Goal: Task Accomplishment & Management: Use online tool/utility

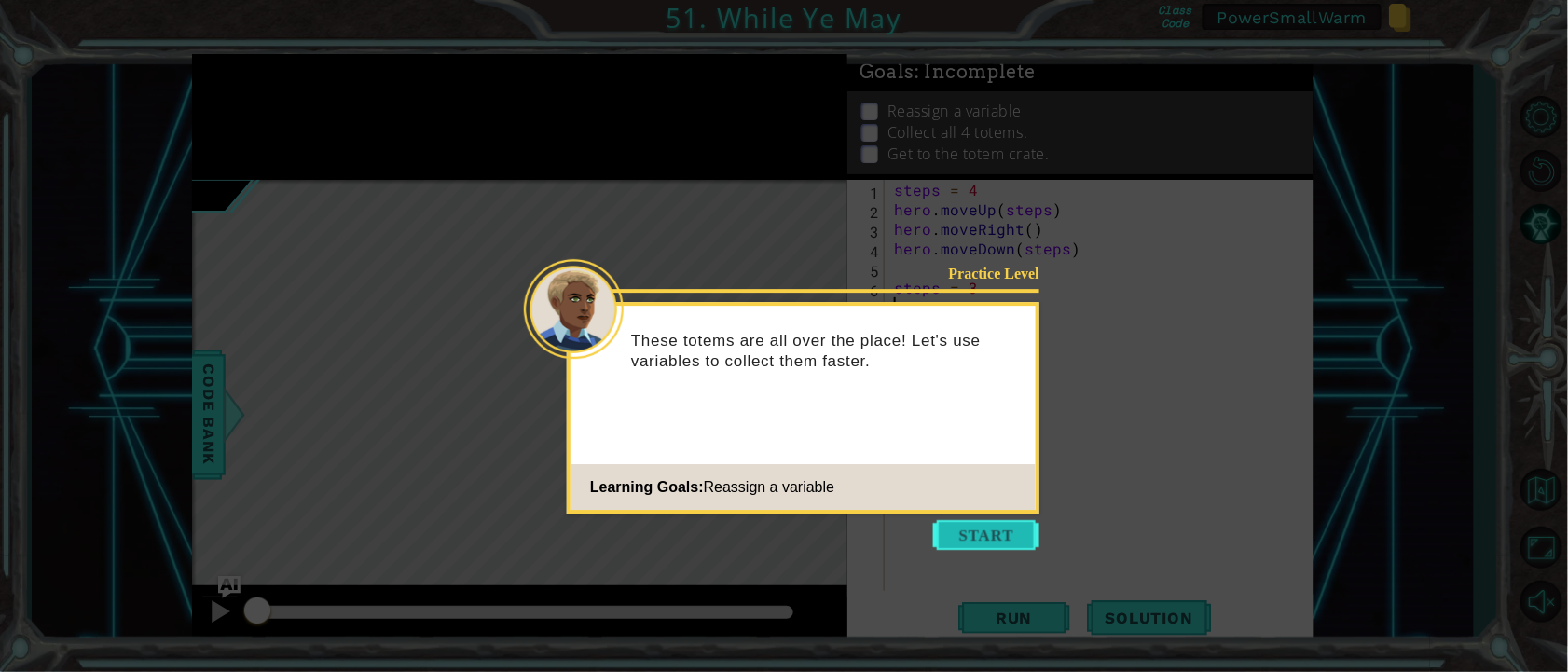
click at [972, 533] on button "Start" at bounding box center [986, 534] width 106 height 29
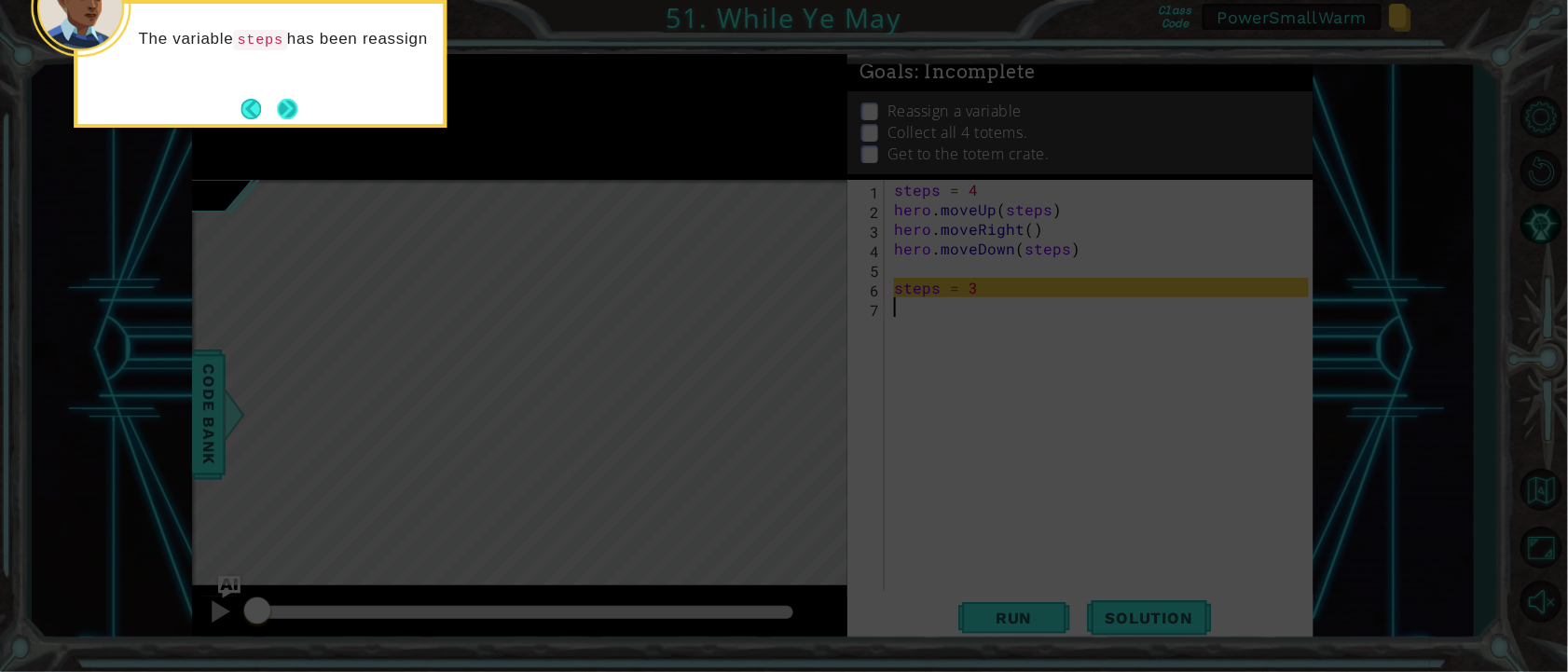
click at [296, 113] on button "Next" at bounding box center [287, 109] width 21 height 21
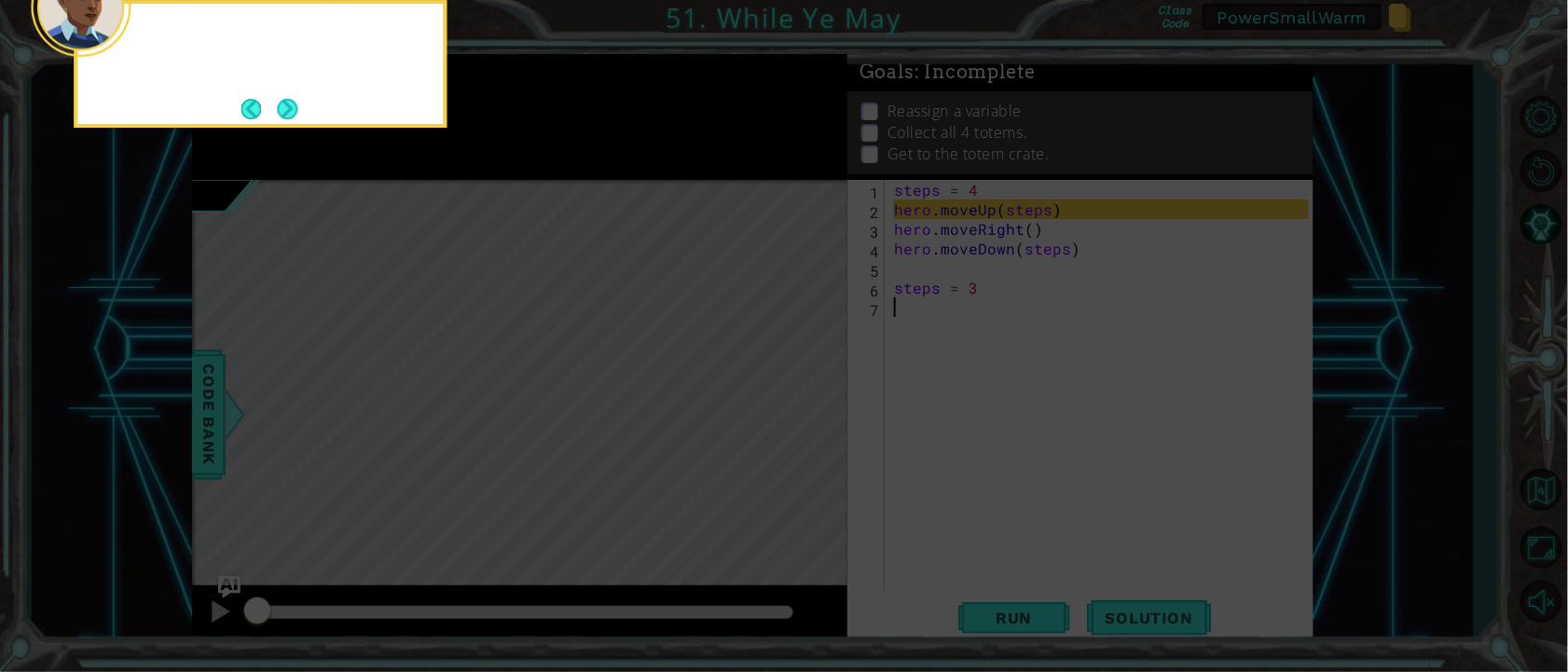
click at [296, 113] on button "Next" at bounding box center [287, 109] width 21 height 21
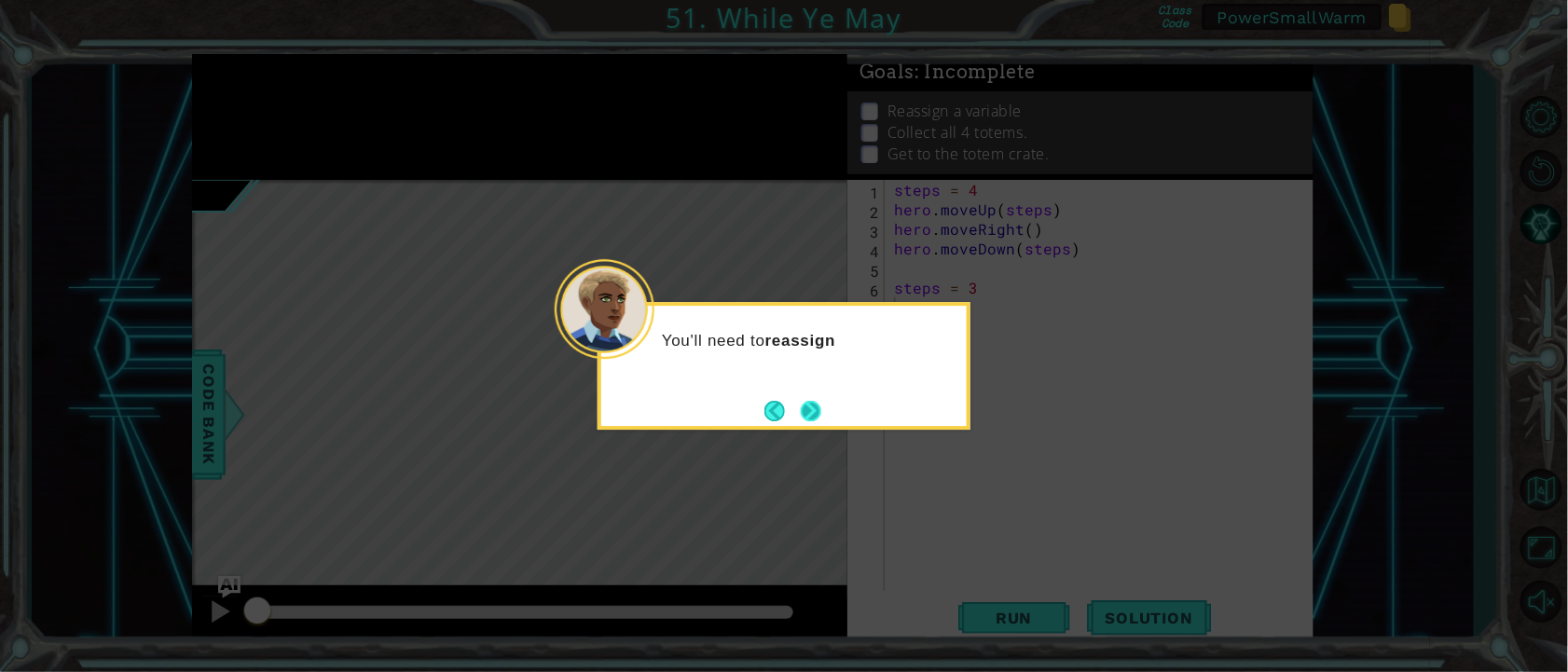
click at [821, 409] on button "Next" at bounding box center [811, 411] width 21 height 21
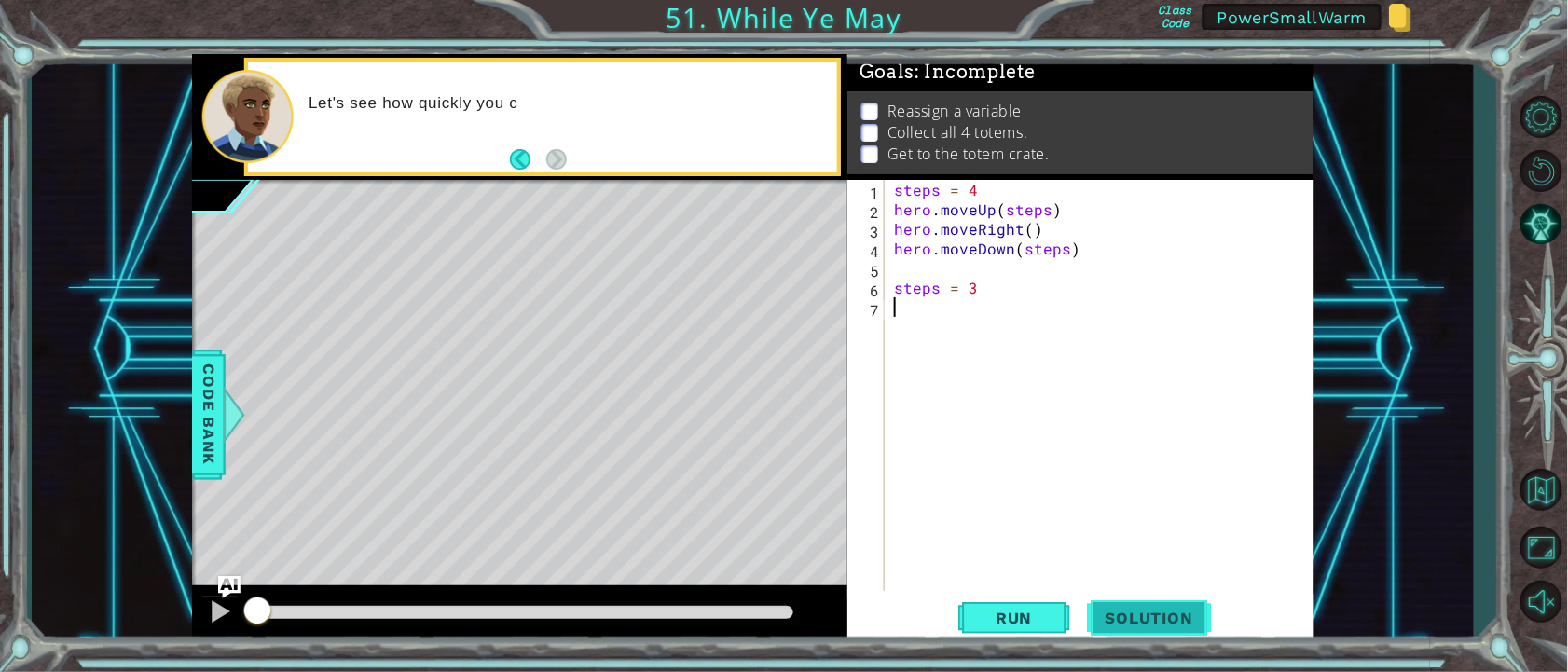
click at [1135, 620] on span "Solution" at bounding box center [1148, 618] width 125 height 19
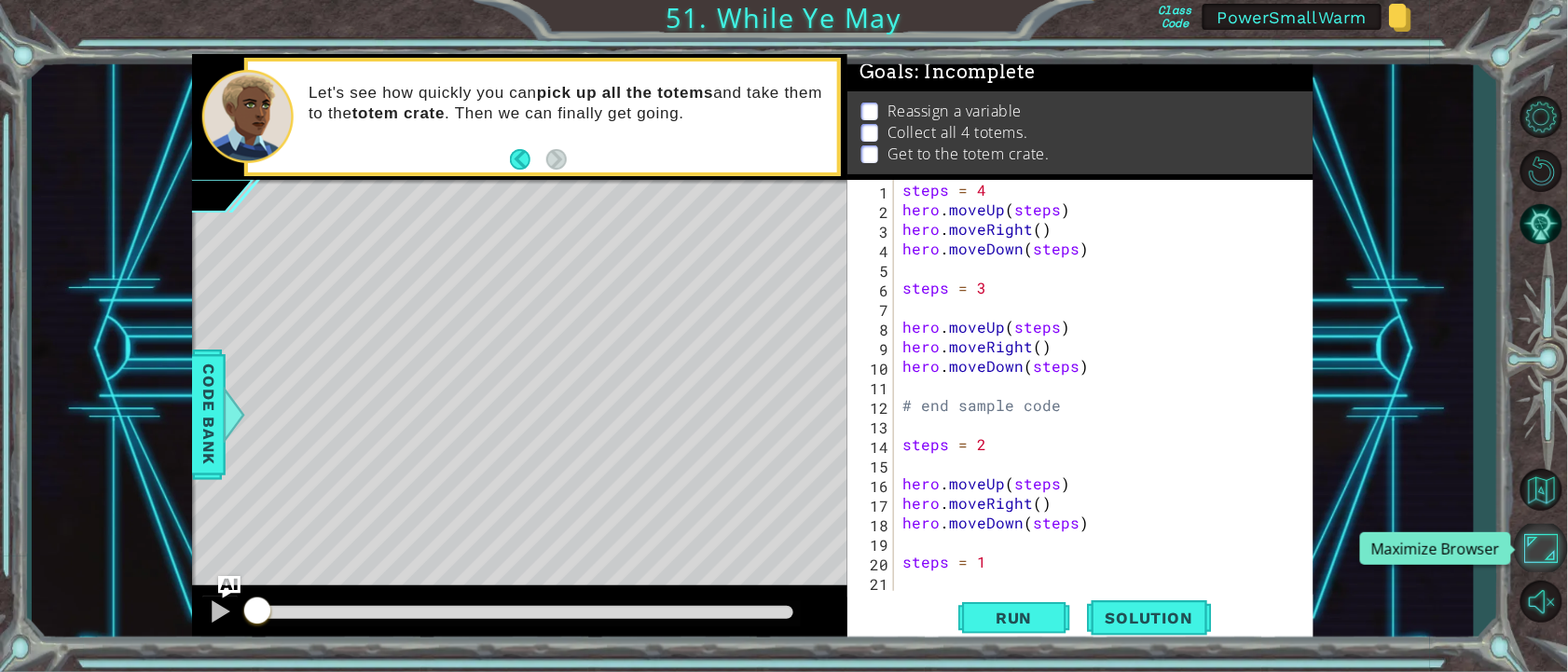
click at [1547, 553] on button "Maximize Browser" at bounding box center [1540, 547] width 54 height 47
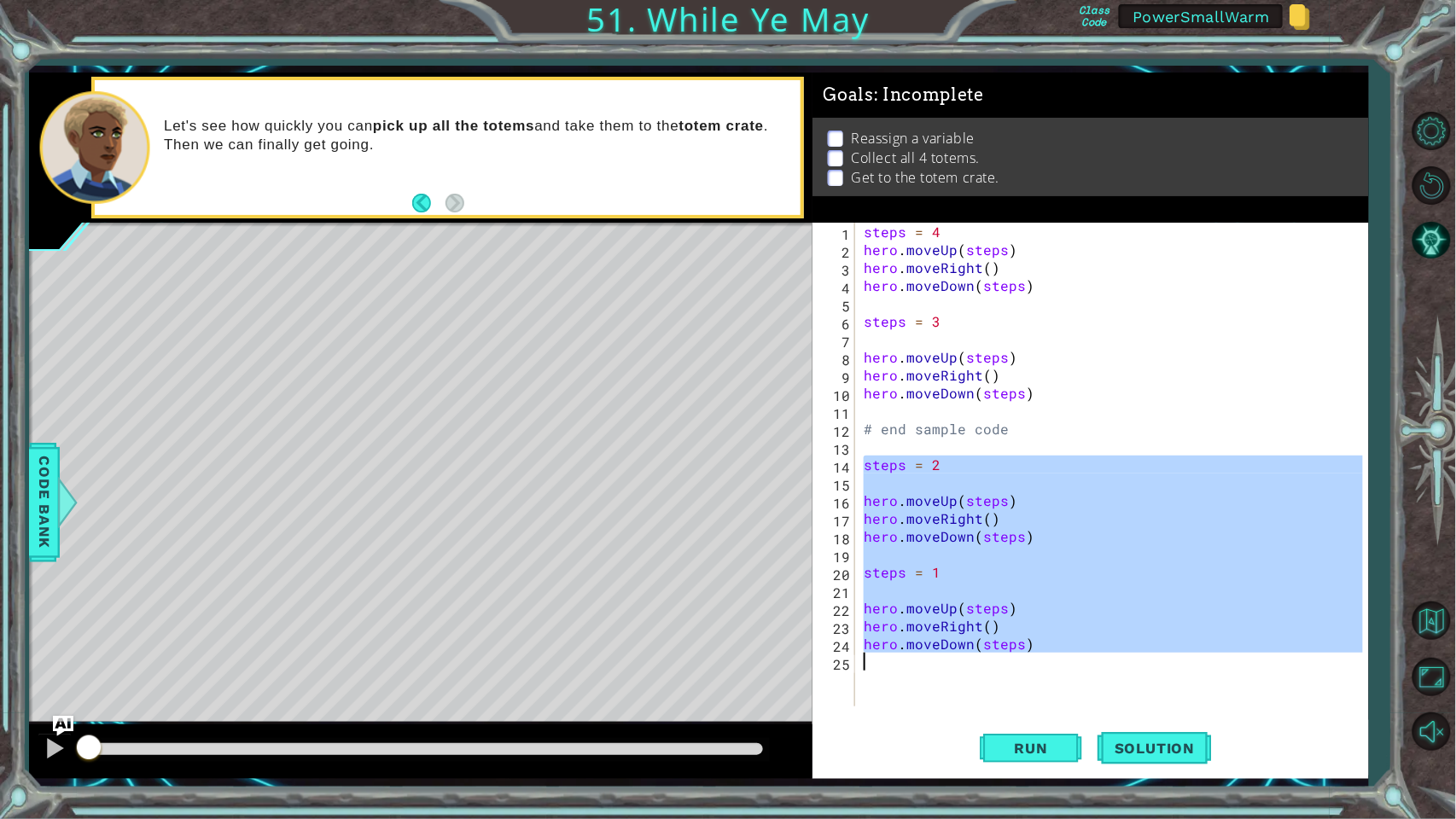
drag, startPoint x: 860, startPoint y: 465, endPoint x: 1035, endPoint y: 659, distance: 261.3
click at [1035, 614] on div "steps = 4 hero . moveUp ( steps ) hero . moveRight ( ) hero . moveDown ( steps …" at bounding box center [1115, 483] width 512 height 520
type textarea "hero.moveDown(steps)"
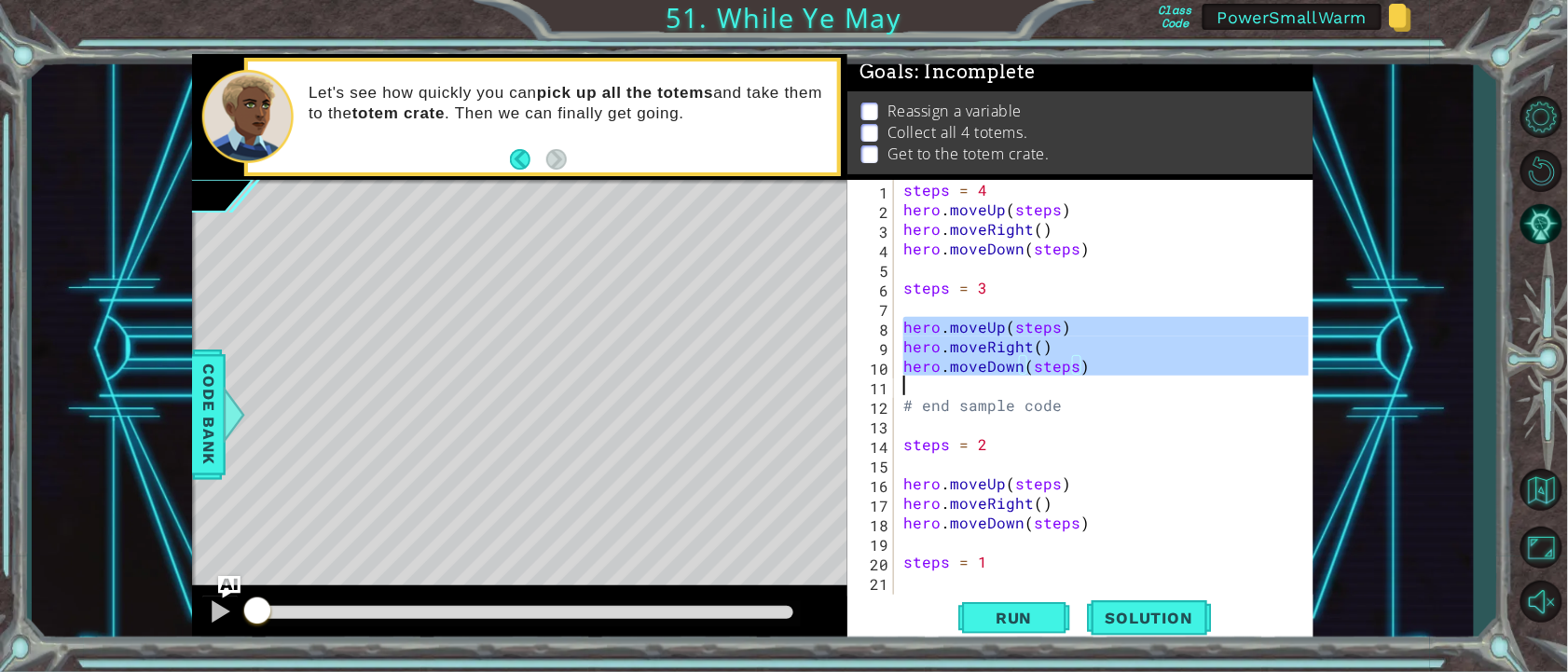
drag, startPoint x: 904, startPoint y: 324, endPoint x: 1134, endPoint y: 382, distance: 237.2
click at [1134, 382] on div "steps = 4 hero . moveUp ( steps ) hero . moveRight ( ) hero . moveDown ( steps …" at bounding box center [1109, 464] width 419 height 568
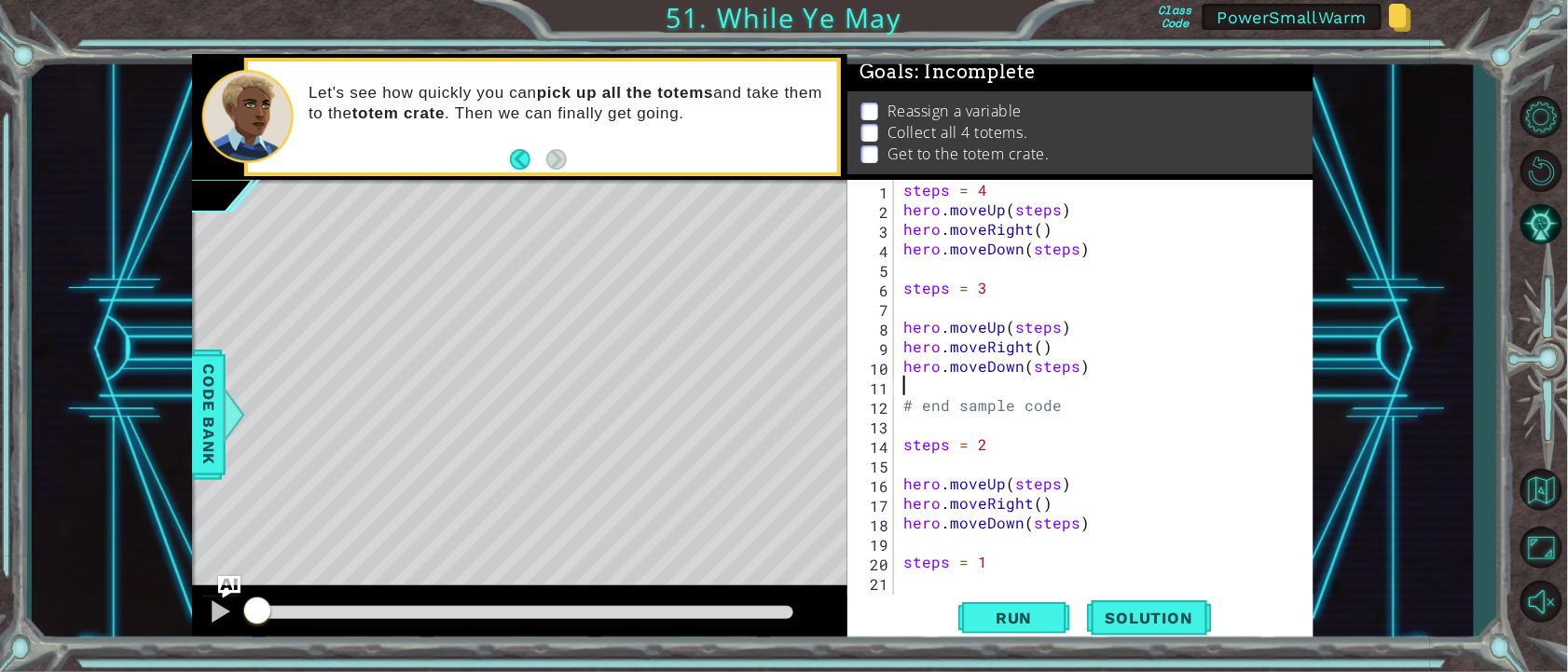
type textarea "# end sample code"
